Goal: Download file/media

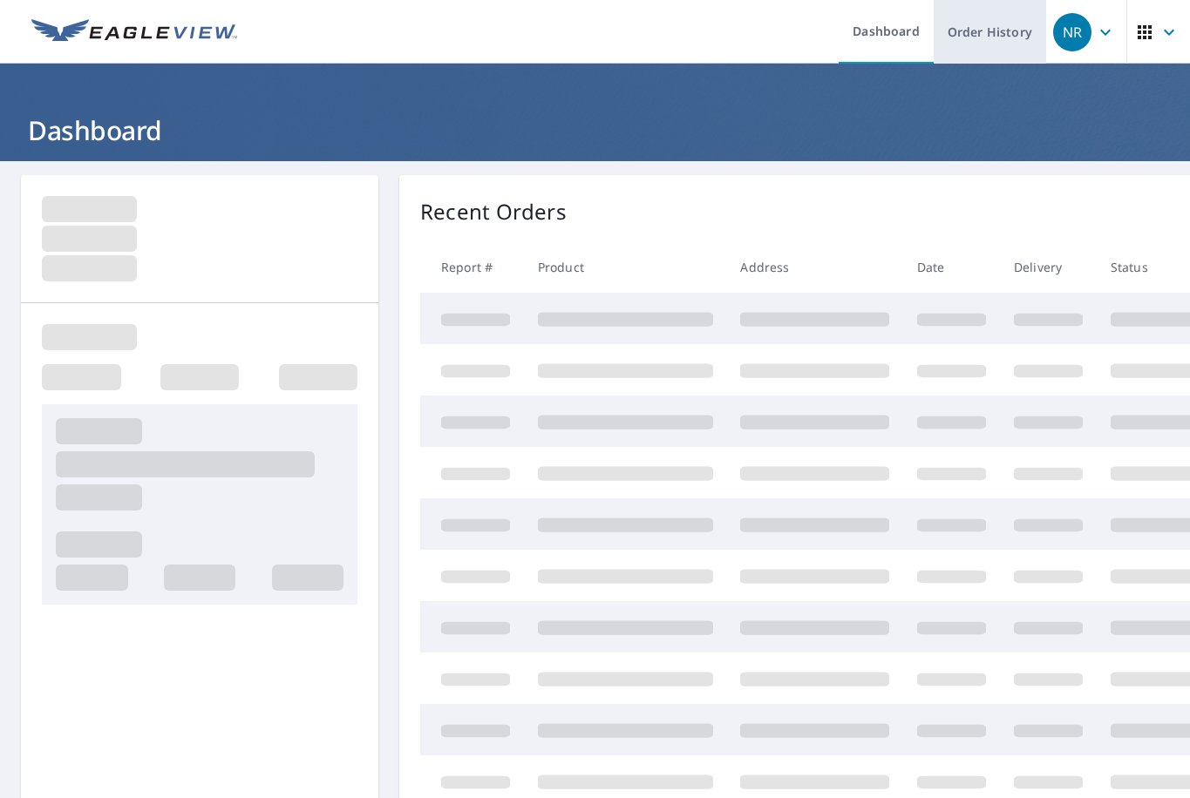
click at [976, 26] on link "Order History" at bounding box center [990, 32] width 112 height 64
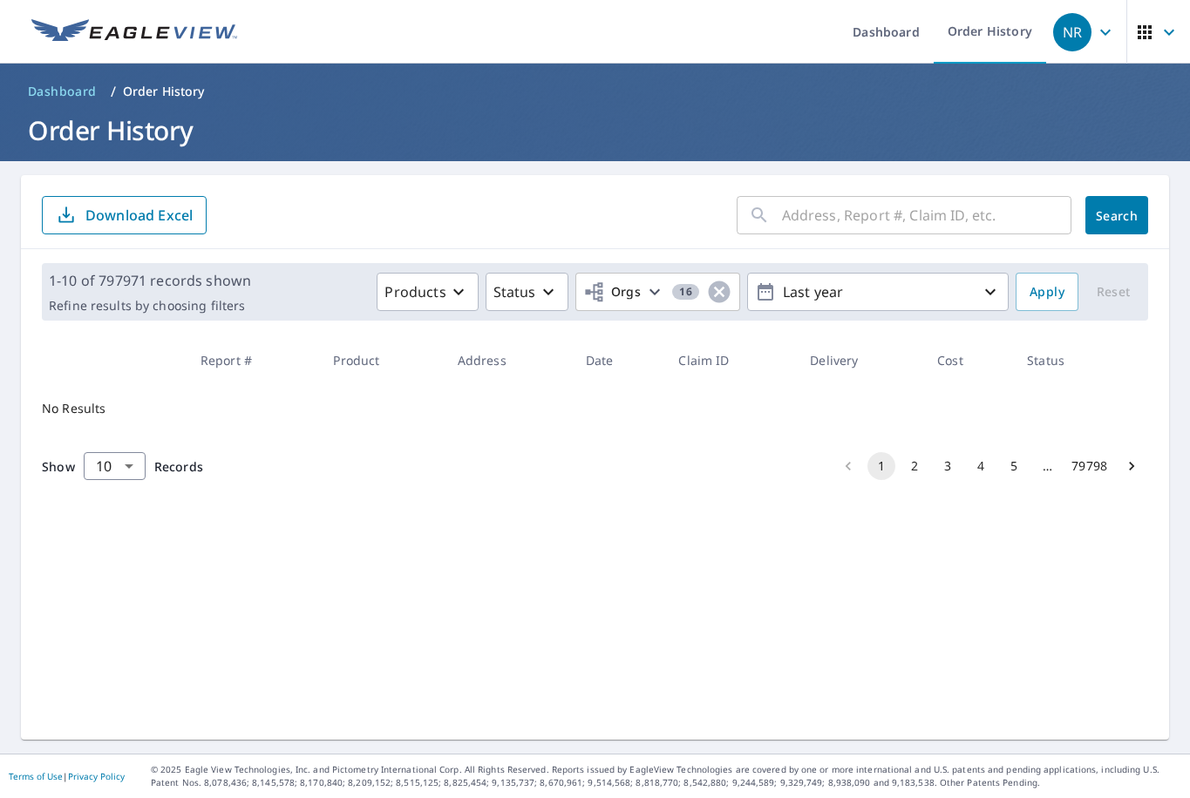
click at [811, 220] on input "text" at bounding box center [926, 215] width 289 height 49
paste input "43-90S4-51T"
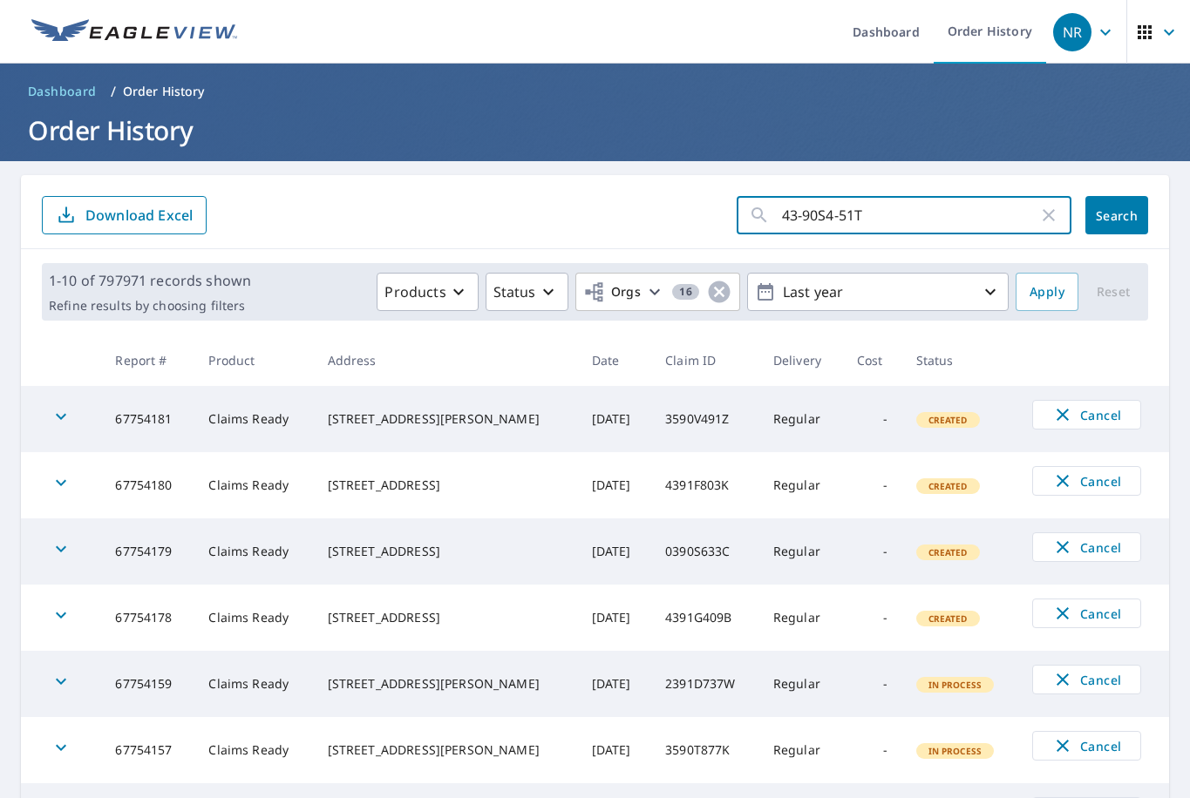
click at [811, 220] on input "43-90S4-51T" at bounding box center [910, 215] width 256 height 49
type input "43-90S4-51T"
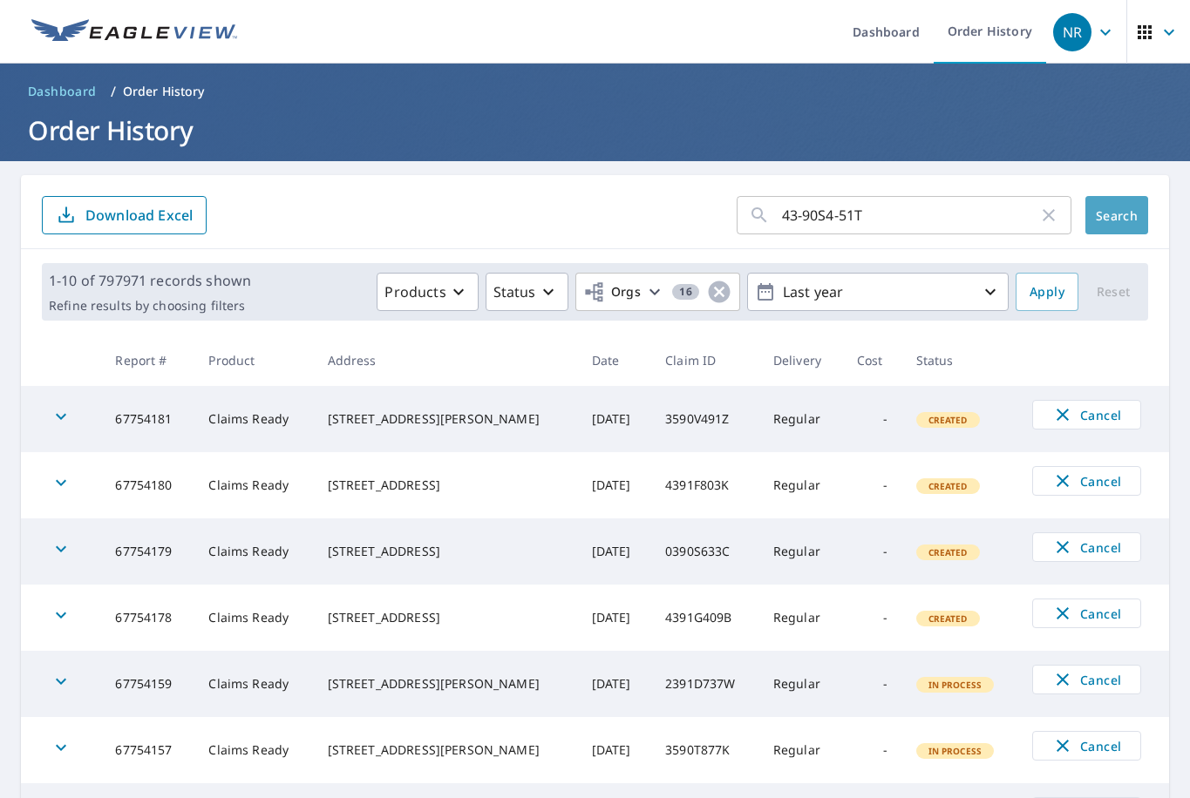
click at [1099, 208] on span "Search" at bounding box center [1116, 215] width 35 height 17
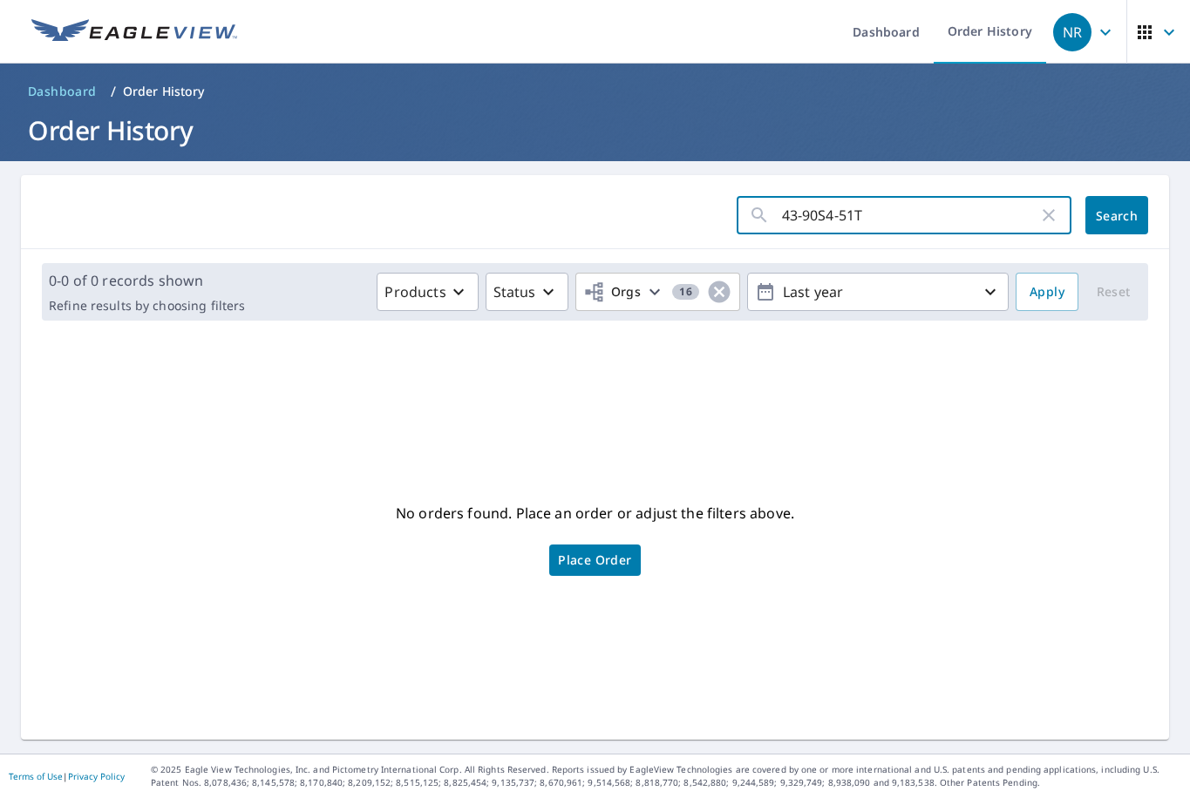
click at [827, 217] on input "43-90S4-51T" at bounding box center [910, 215] width 256 height 49
click at [791, 216] on input "43-90S451T" at bounding box center [910, 215] width 256 height 49
type input "4390S451T"
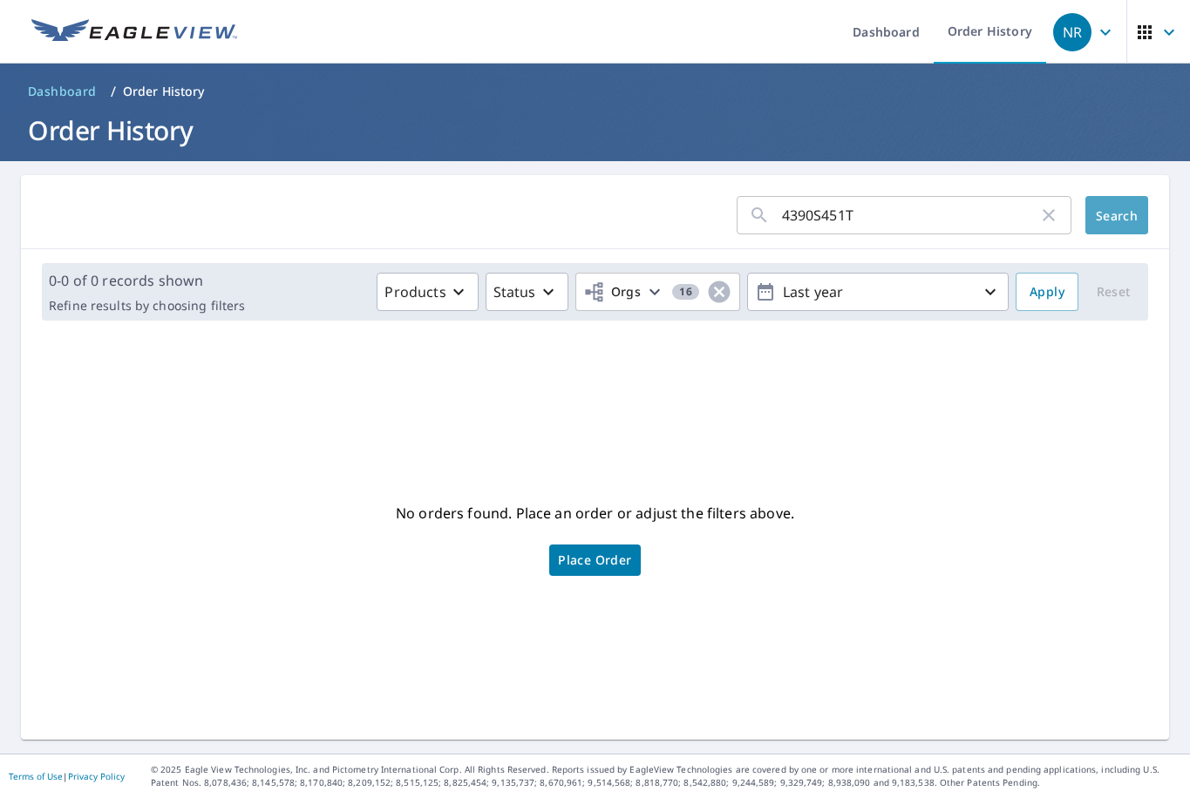
click at [1099, 217] on span "Search" at bounding box center [1116, 215] width 35 height 17
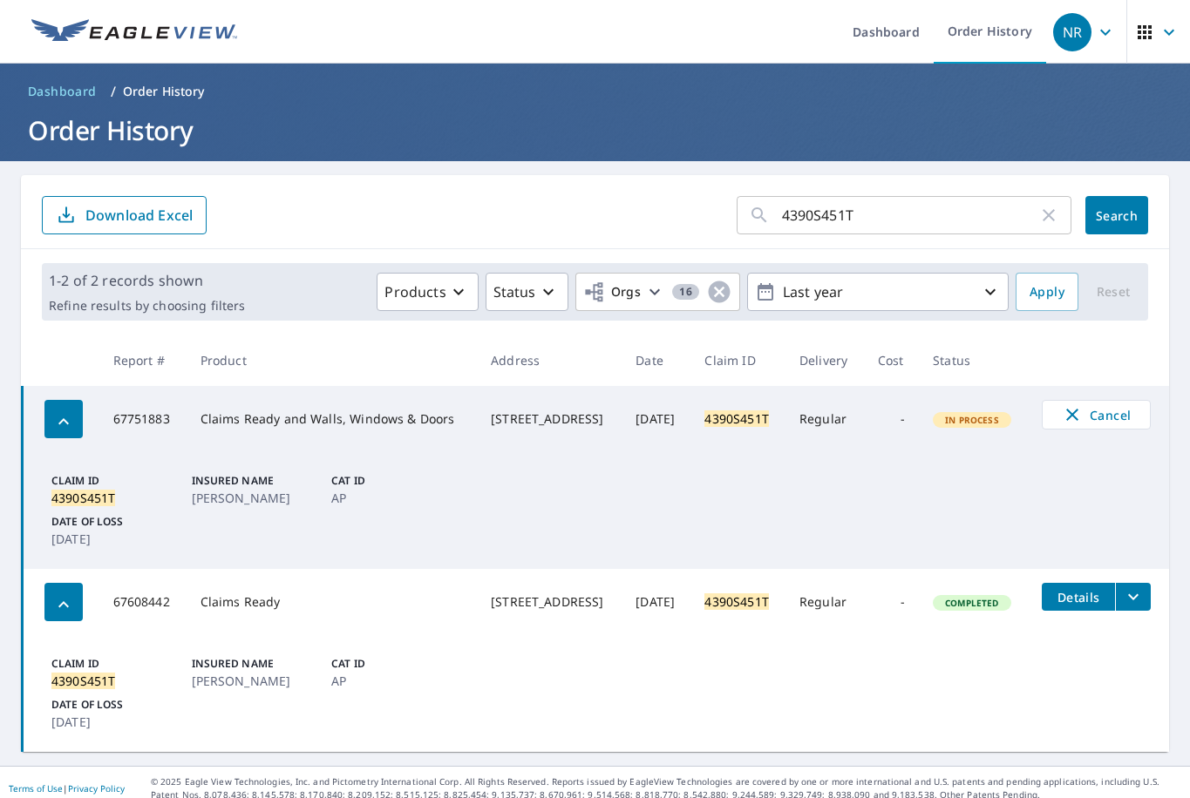
scroll to position [12, 0]
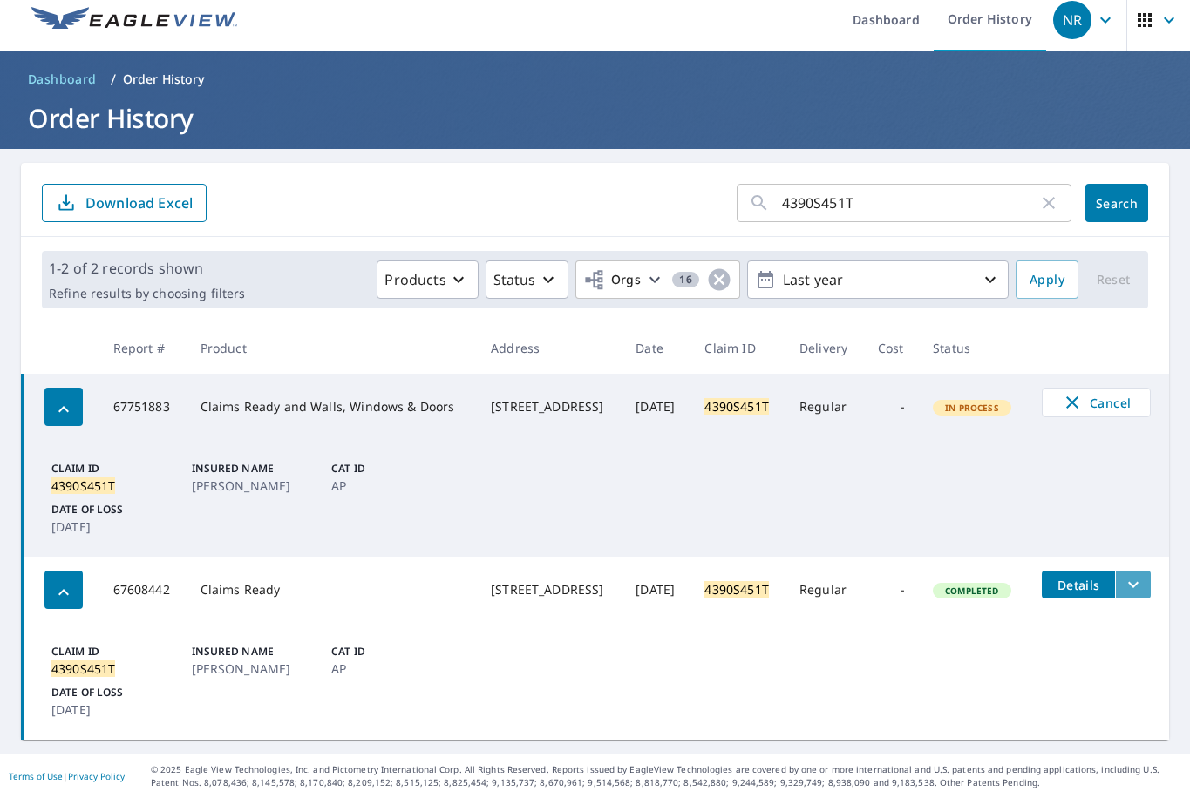
click at [1133, 577] on icon "filesDropdownBtn-67608442" at bounding box center [1133, 584] width 21 height 21
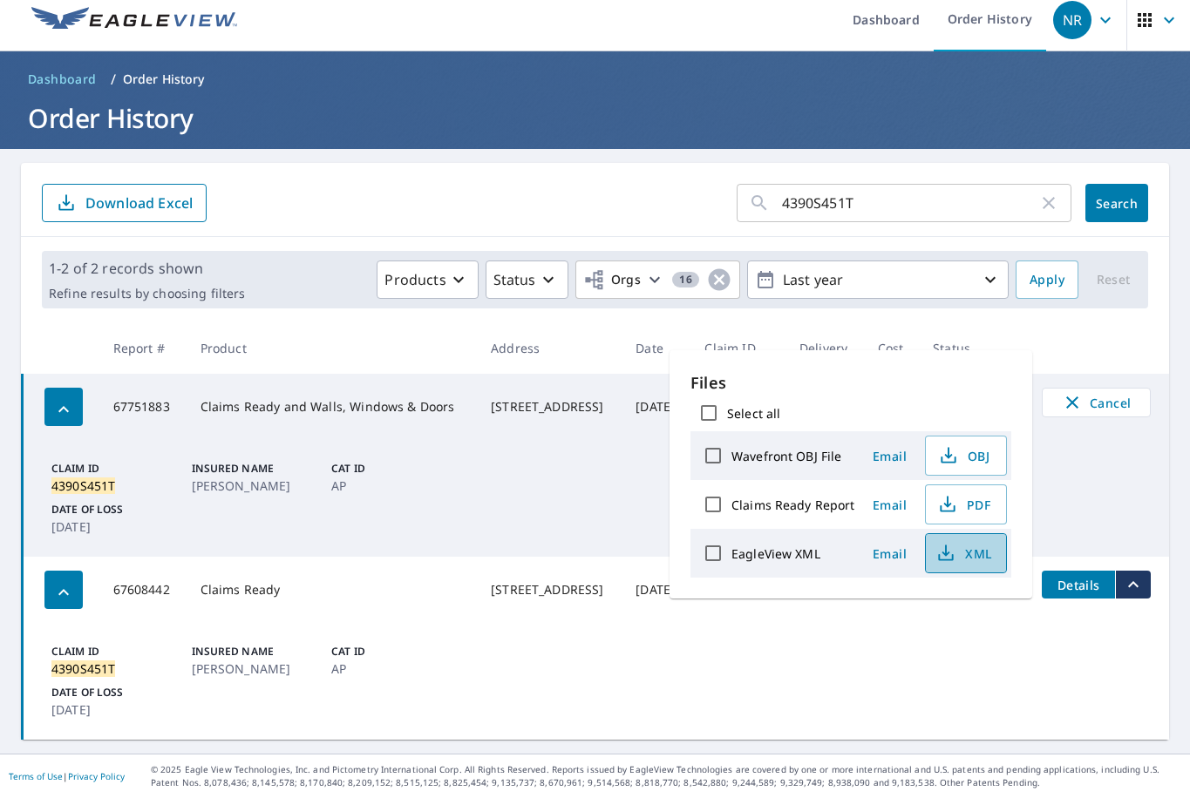
click at [979, 555] on span "XML" at bounding box center [964, 553] width 56 height 21
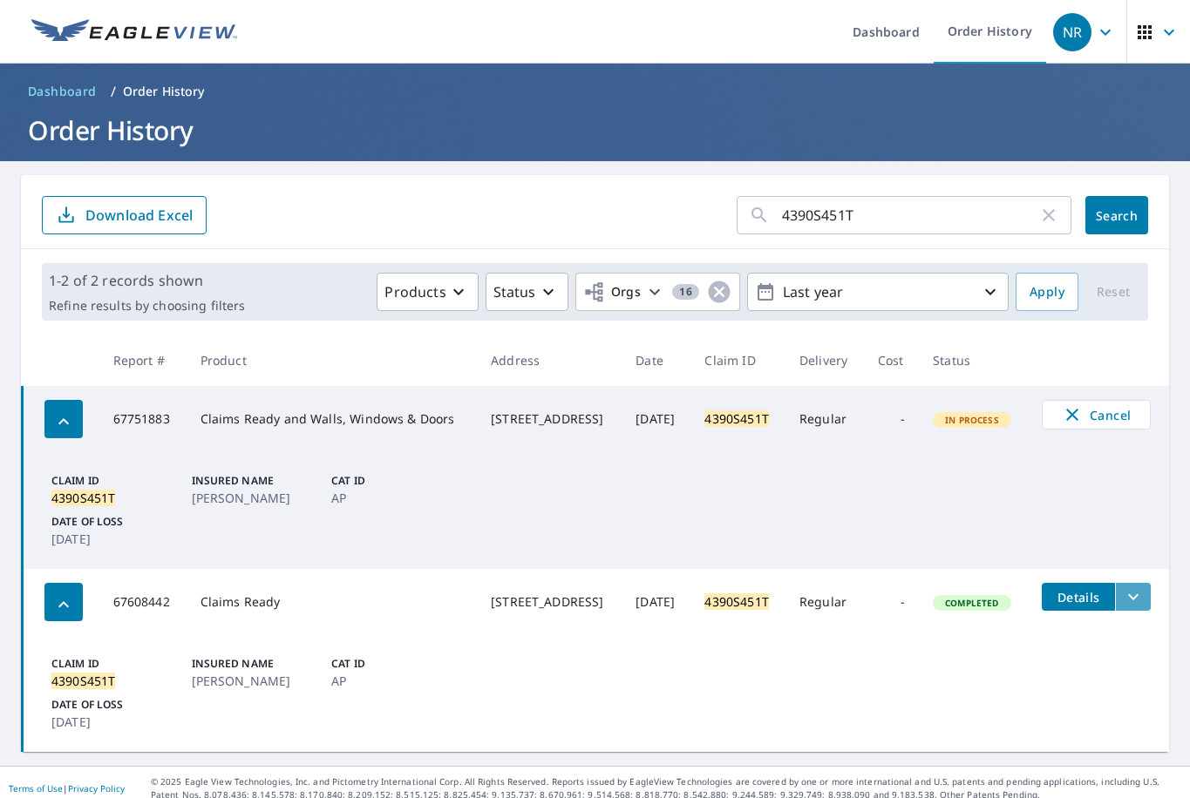
click at [1123, 607] on icon "filesDropdownBtn-67608442" at bounding box center [1133, 597] width 21 height 21
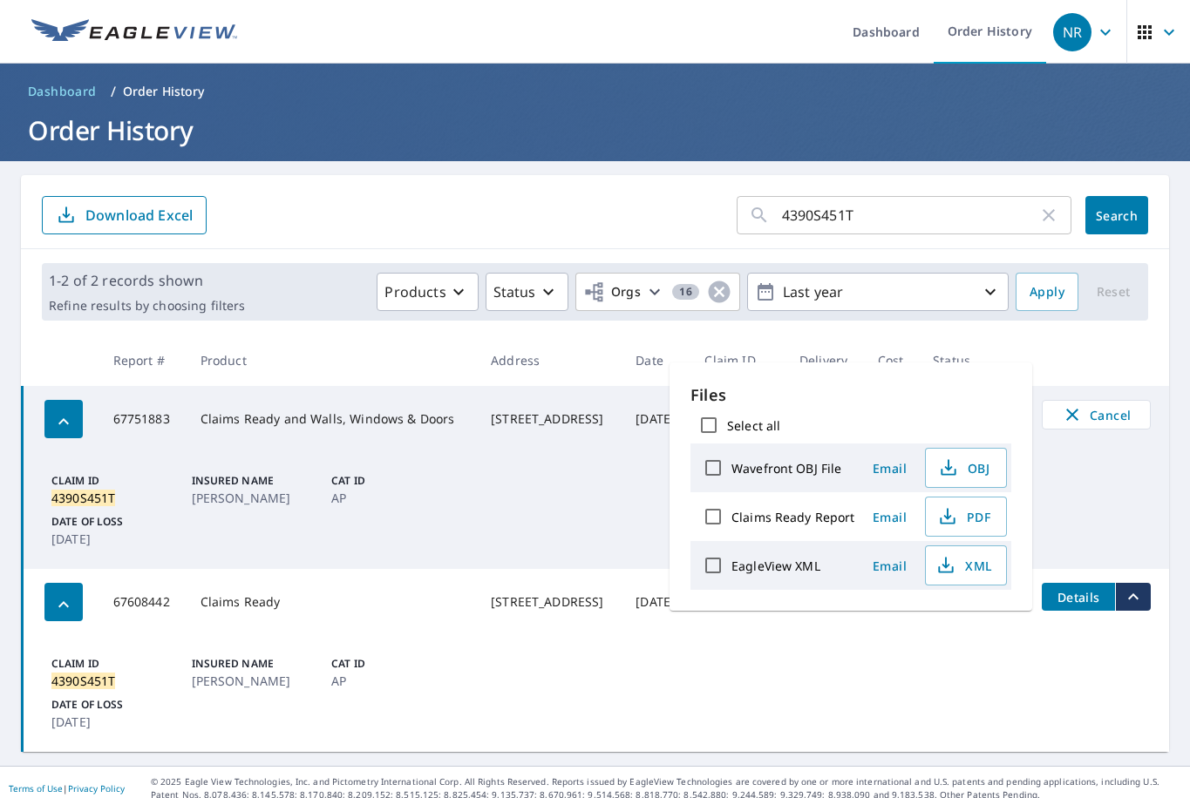
click at [445, 208] on form "4390S451T ​ Search Download Excel" at bounding box center [595, 215] width 1106 height 38
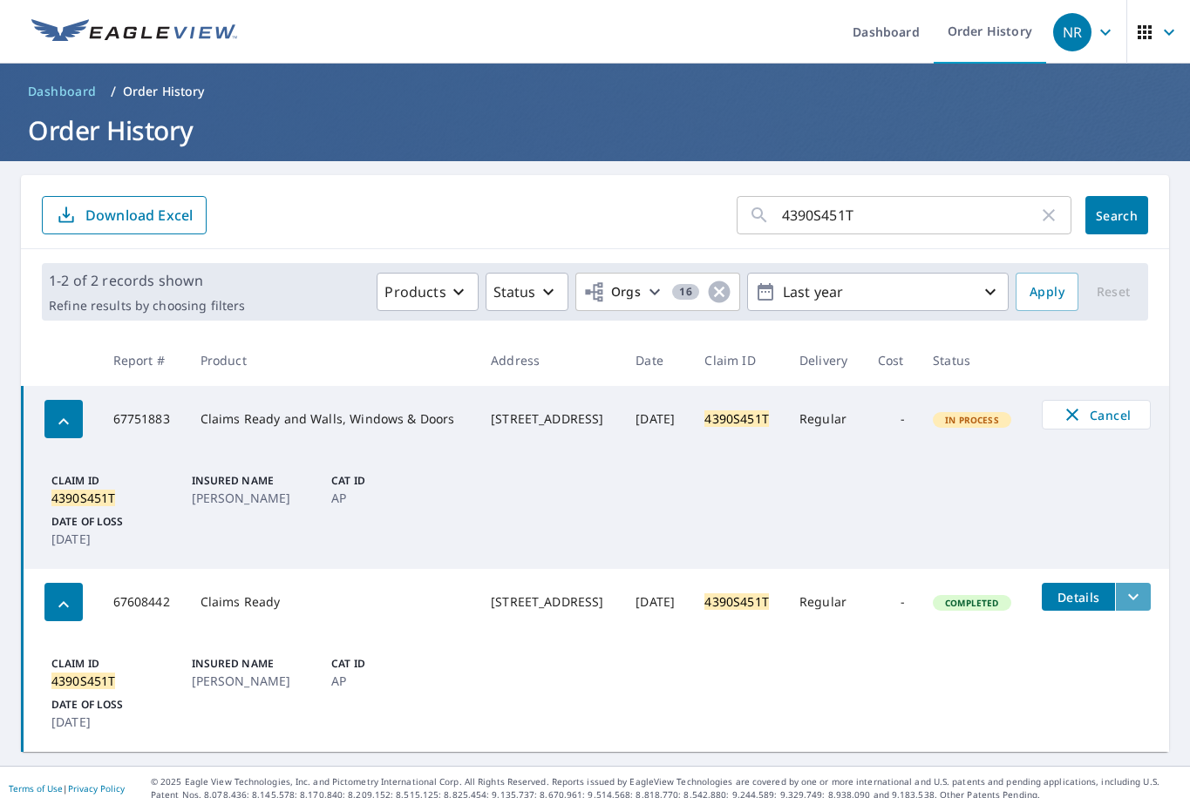
click at [1115, 608] on button "filesDropdownBtn-67608442" at bounding box center [1133, 597] width 36 height 28
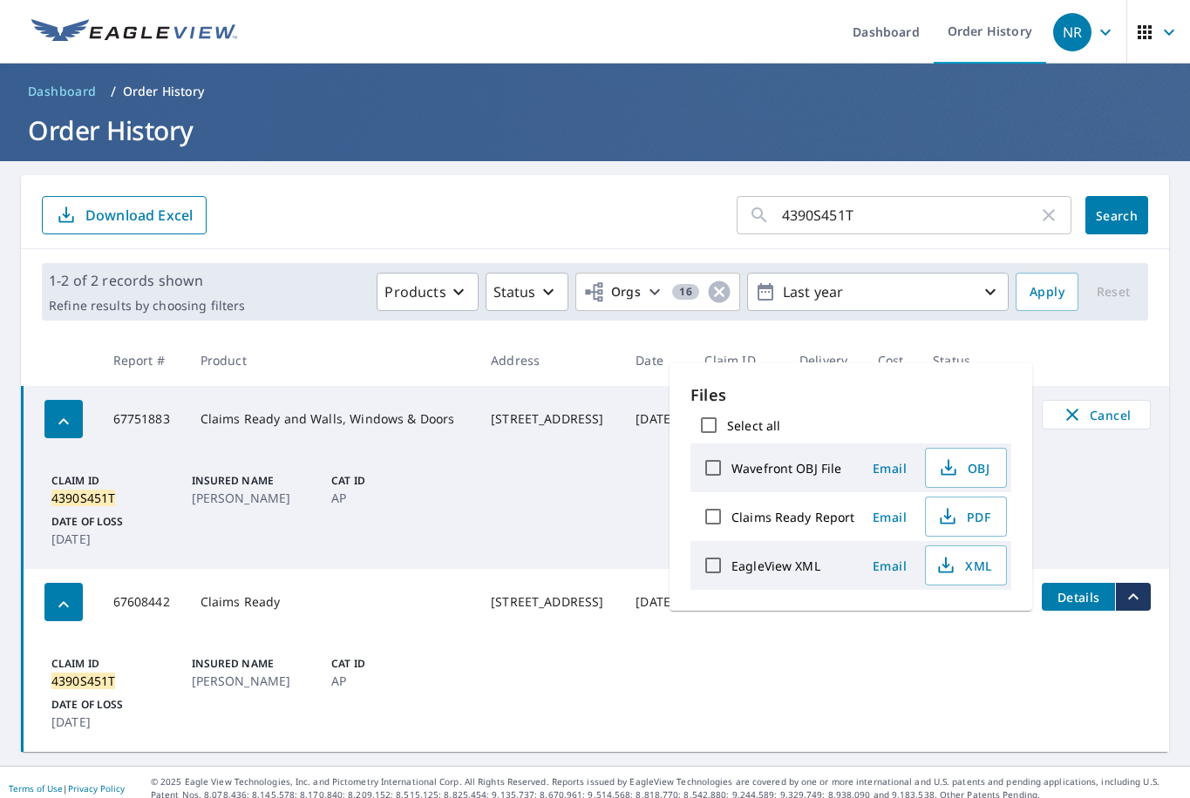
click at [829, 513] on label "Claims Ready Report" at bounding box center [793, 517] width 124 height 17
click at [731, 513] on input "Claims Ready Report" at bounding box center [713, 517] width 37 height 37
checkbox input "true"
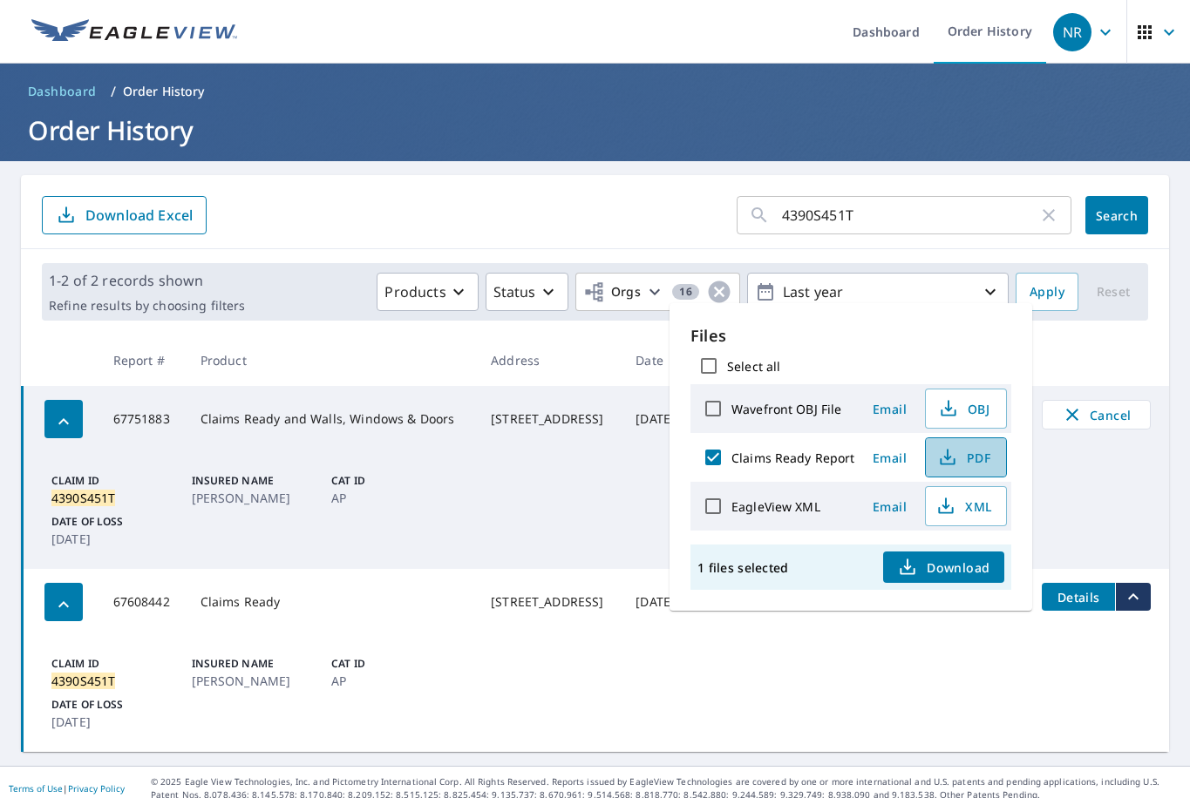
click at [964, 464] on span "PDF" at bounding box center [964, 457] width 56 height 21
click at [441, 149] on header "Dashboard / Order History Order History" at bounding box center [595, 113] width 1190 height 98
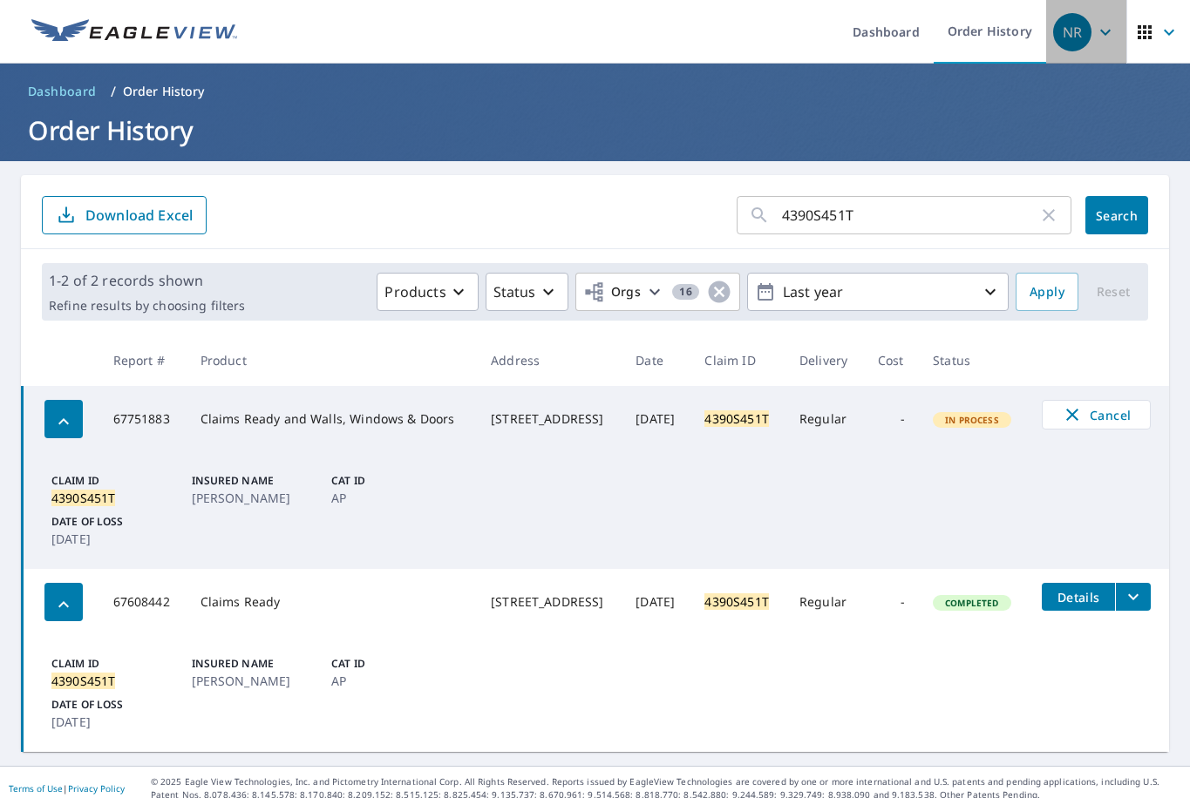
click at [1095, 35] on icon "button" at bounding box center [1105, 32] width 21 height 21
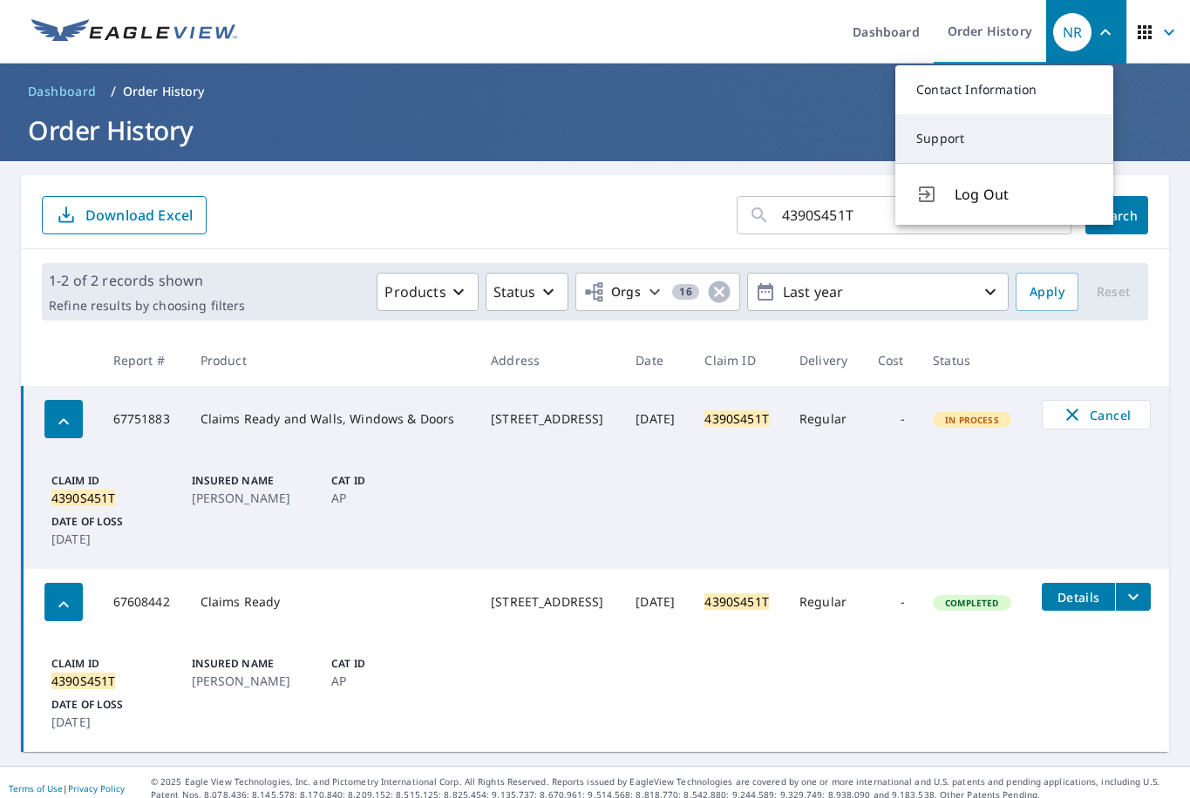
click at [927, 126] on link "Support" at bounding box center [1004, 138] width 218 height 49
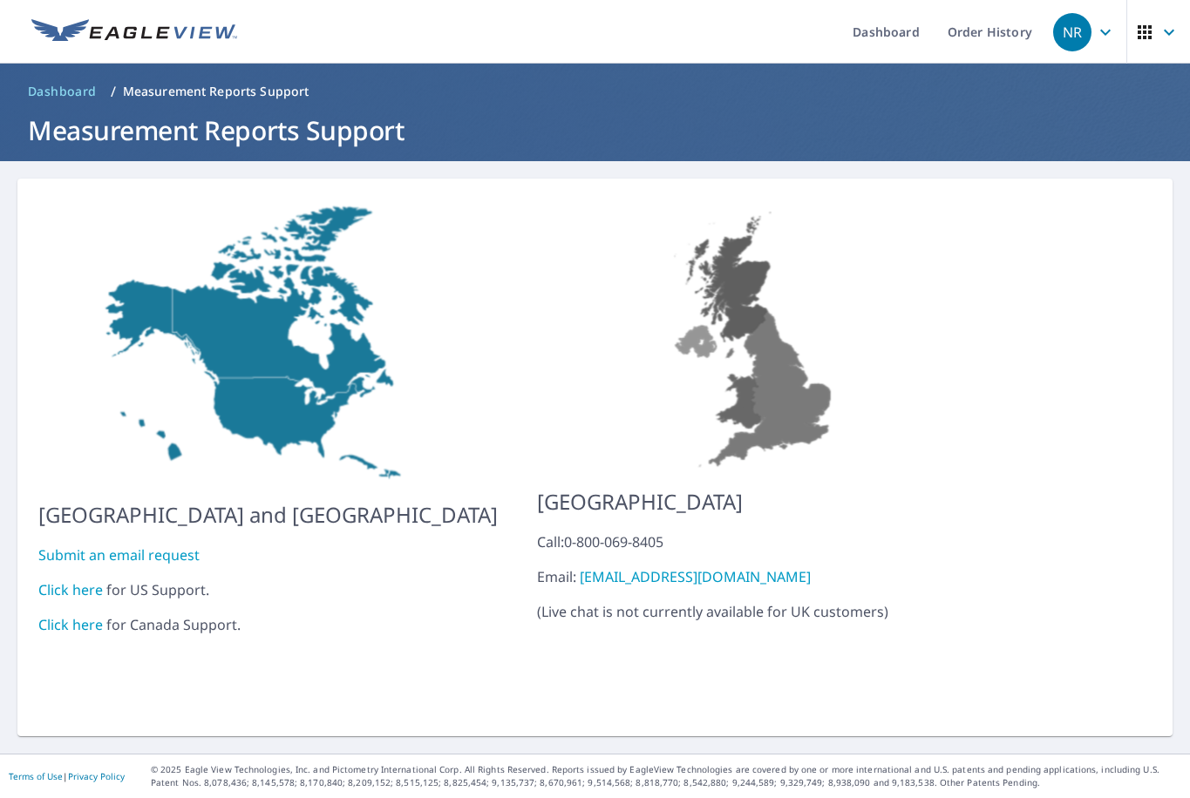
click at [58, 547] on link "Submit an email request" at bounding box center [118, 555] width 161 height 19
